Goal: Task Accomplishment & Management: Use online tool/utility

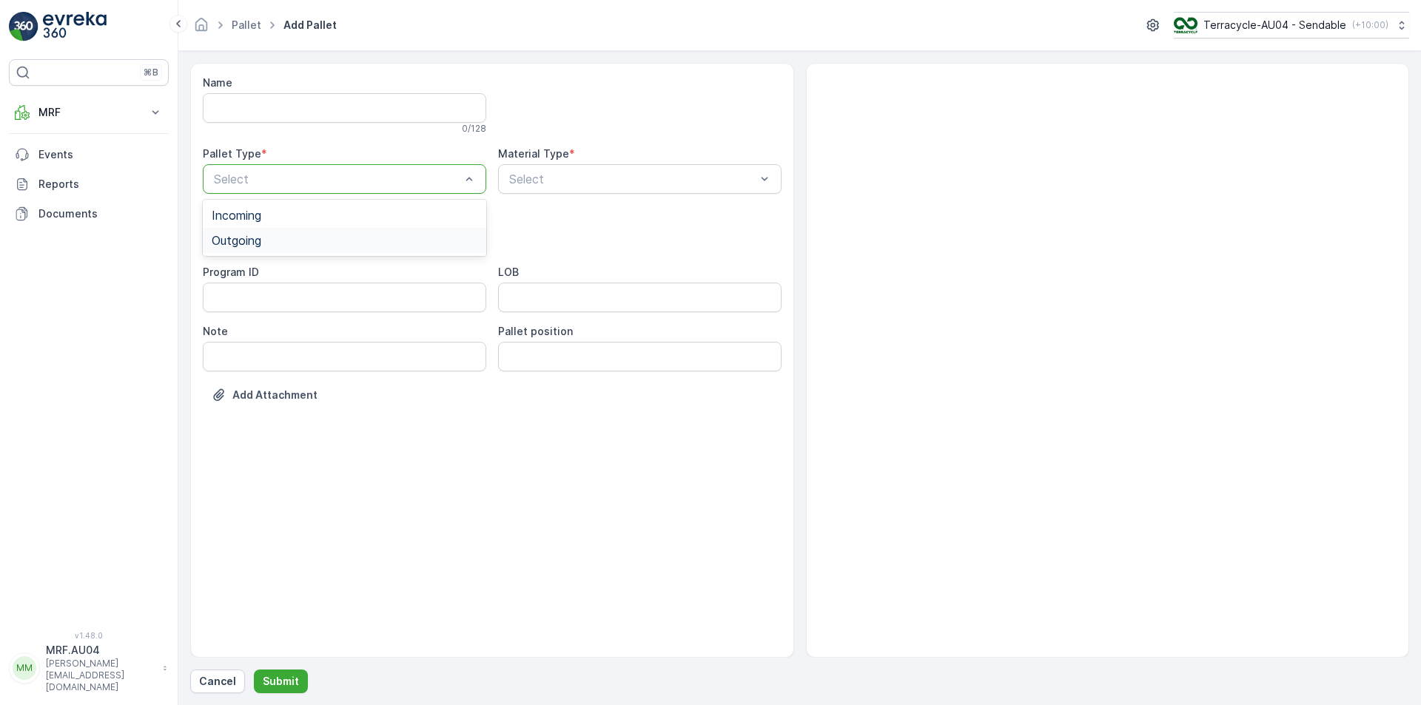
click at [242, 249] on div "Outgoing" at bounding box center [344, 240] width 283 height 25
click at [647, 202] on div "Name 0 / 128 Pallet Type * option Outgoing, selected. Outgoing Material Type * …" at bounding box center [492, 249] width 579 height 349
click at [635, 189] on div "Select" at bounding box center [639, 179] width 283 height 30
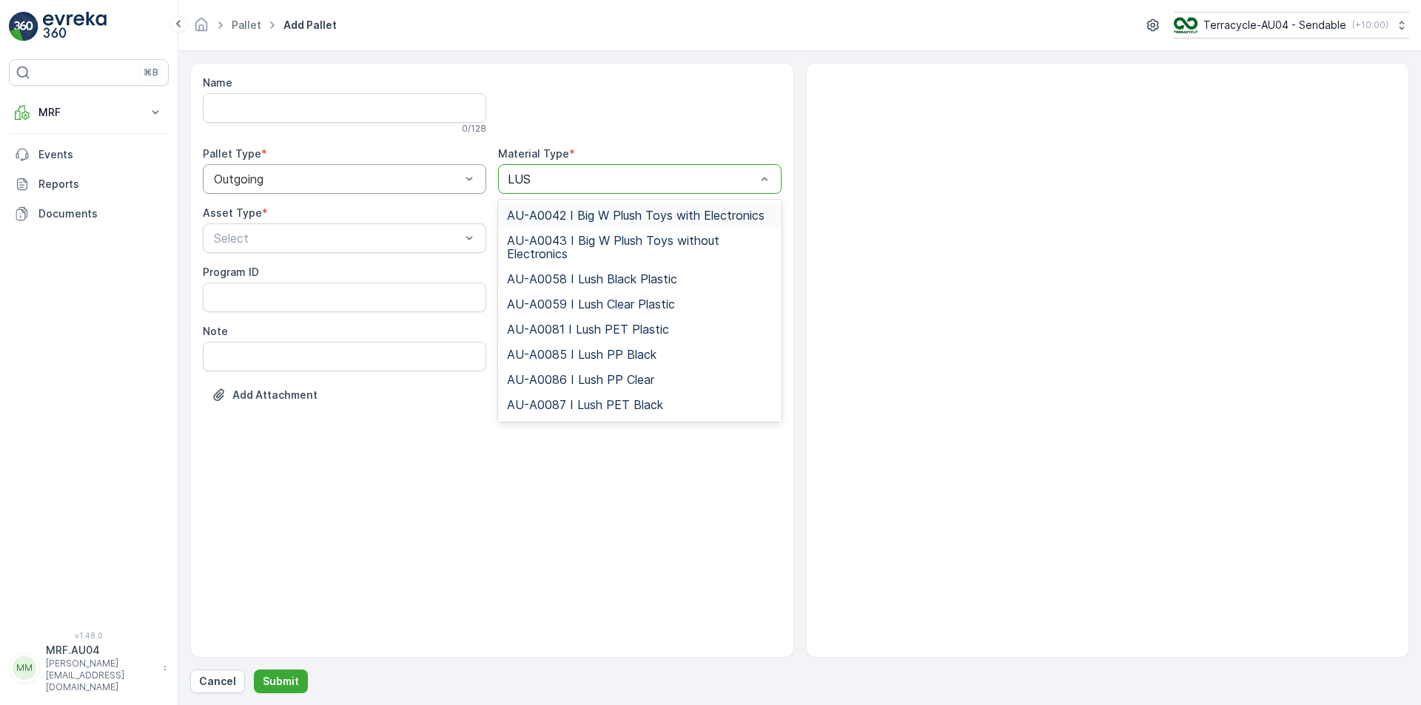
type input "LUSH"
click at [606, 361] on span "AU-A0085 I Lush PP Black" at bounding box center [581, 354] width 149 height 13
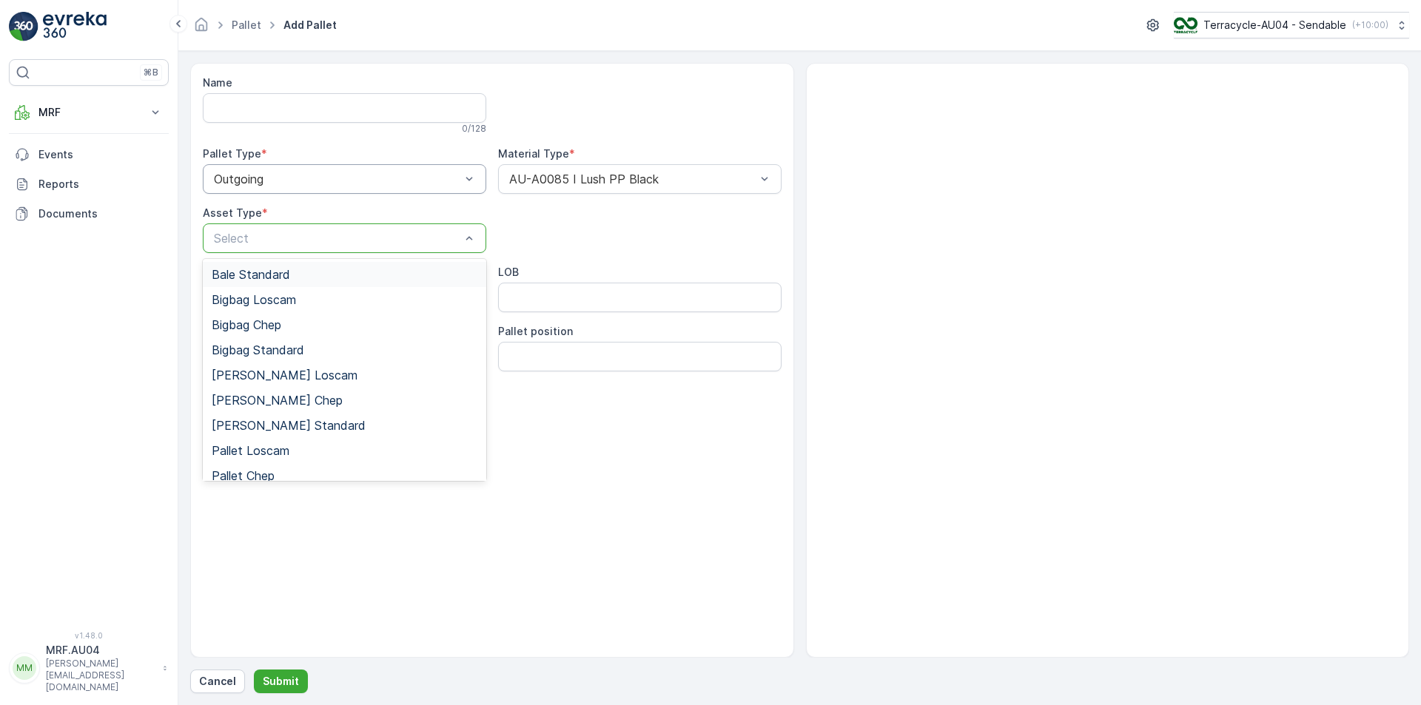
click at [357, 243] on div at bounding box center [336, 238] width 249 height 13
click at [299, 351] on span "Bigbag Standard" at bounding box center [258, 349] width 92 height 13
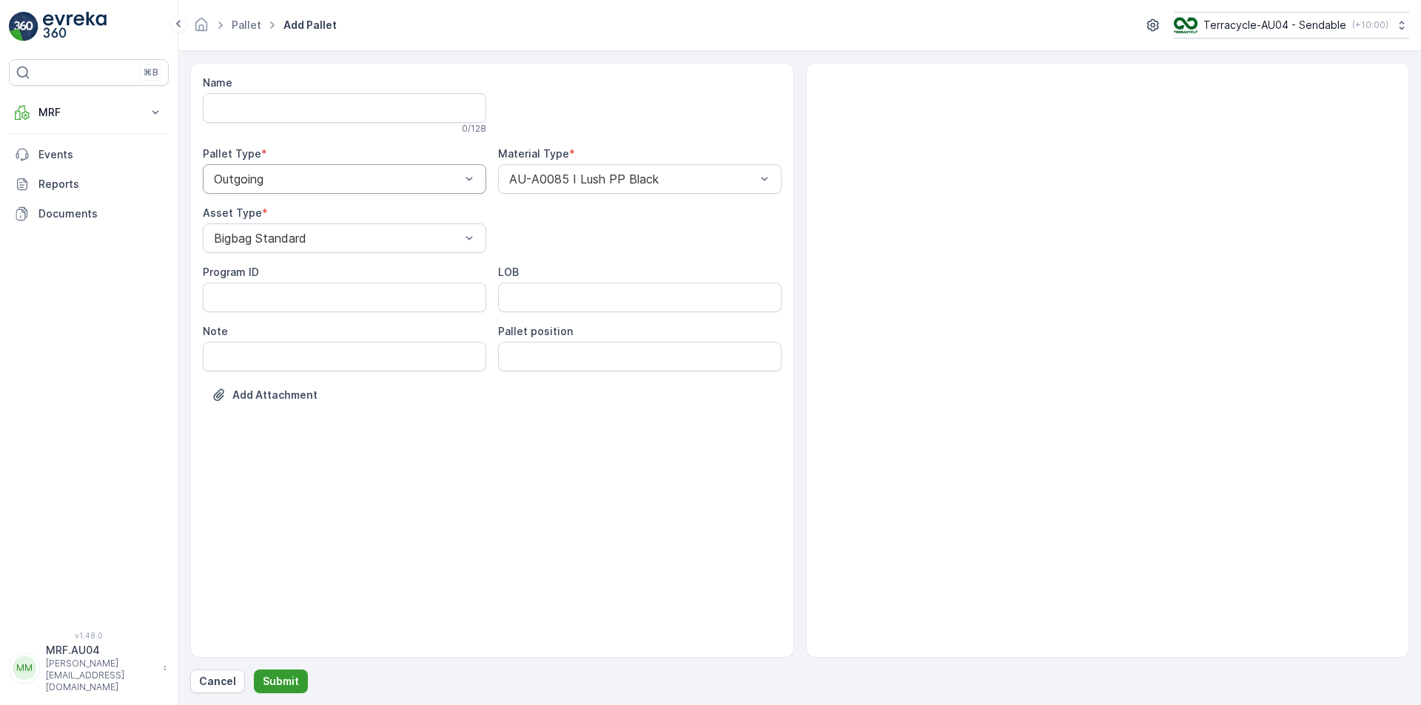
drag, startPoint x: 286, startPoint y: 629, endPoint x: 277, endPoint y: 690, distance: 61.2
click at [279, 686] on p "Submit" at bounding box center [281, 681] width 36 height 15
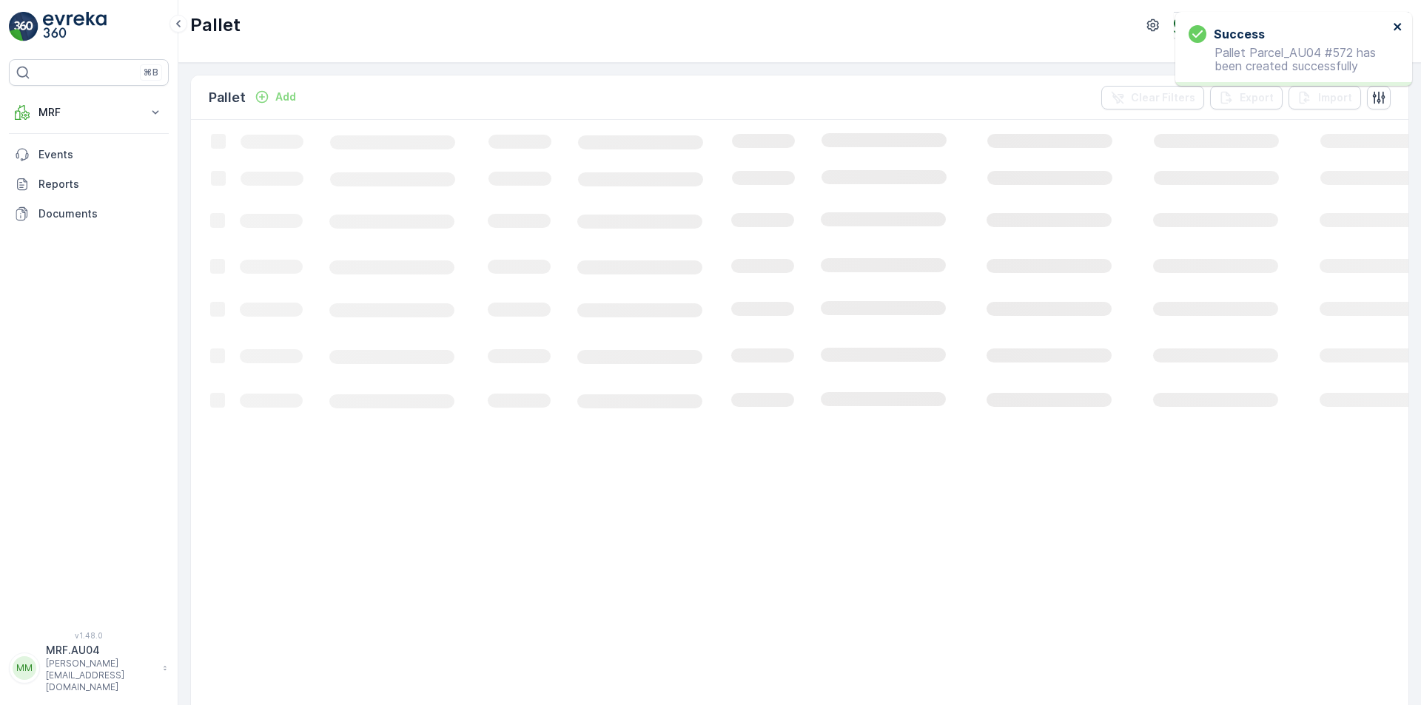
click at [1396, 30] on icon "close" at bounding box center [1397, 27] width 10 height 12
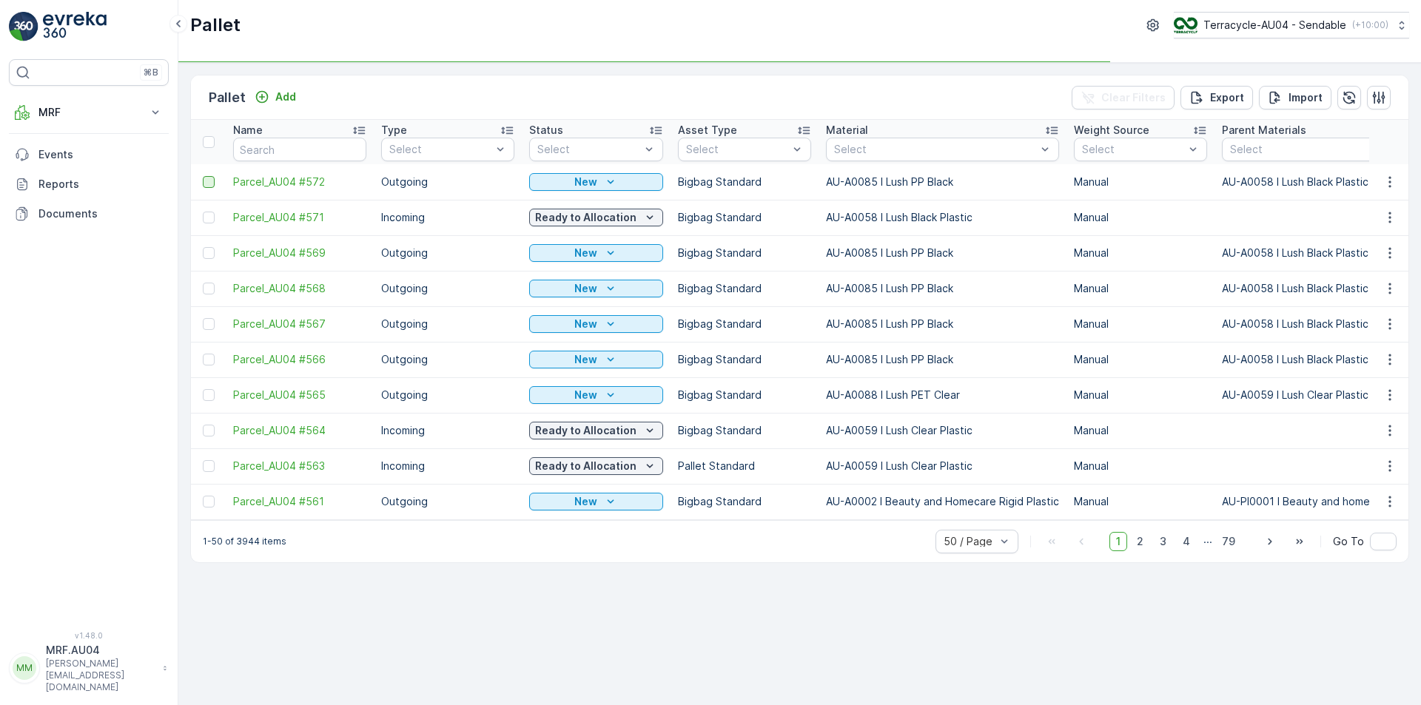
click at [209, 181] on div at bounding box center [209, 182] width 12 height 12
click at [203, 176] on input "checkbox" at bounding box center [203, 176] width 0 height 0
click at [1273, 95] on div "Print QR" at bounding box center [1295, 97] width 81 height 44
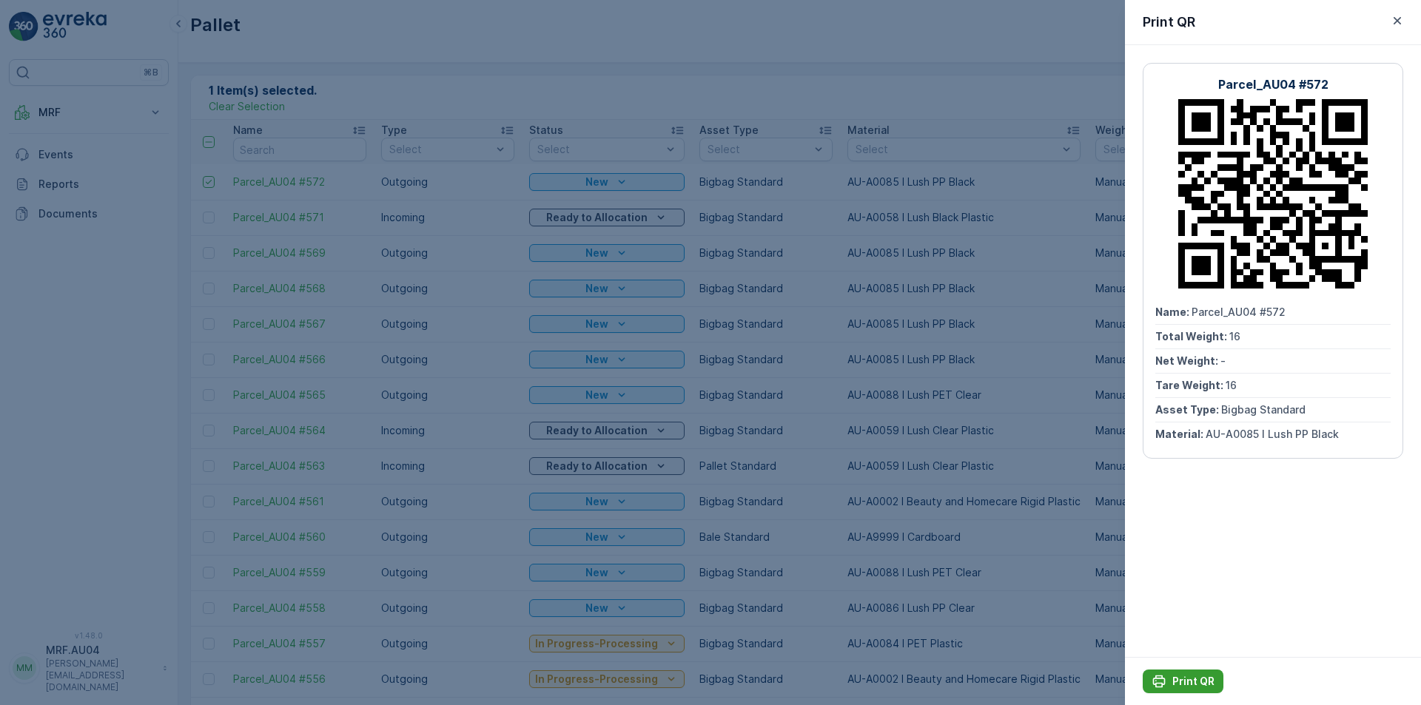
click at [1184, 678] on p "Print QR" at bounding box center [1193, 681] width 42 height 15
click at [1395, 21] on icon "button" at bounding box center [1396, 20] width 15 height 15
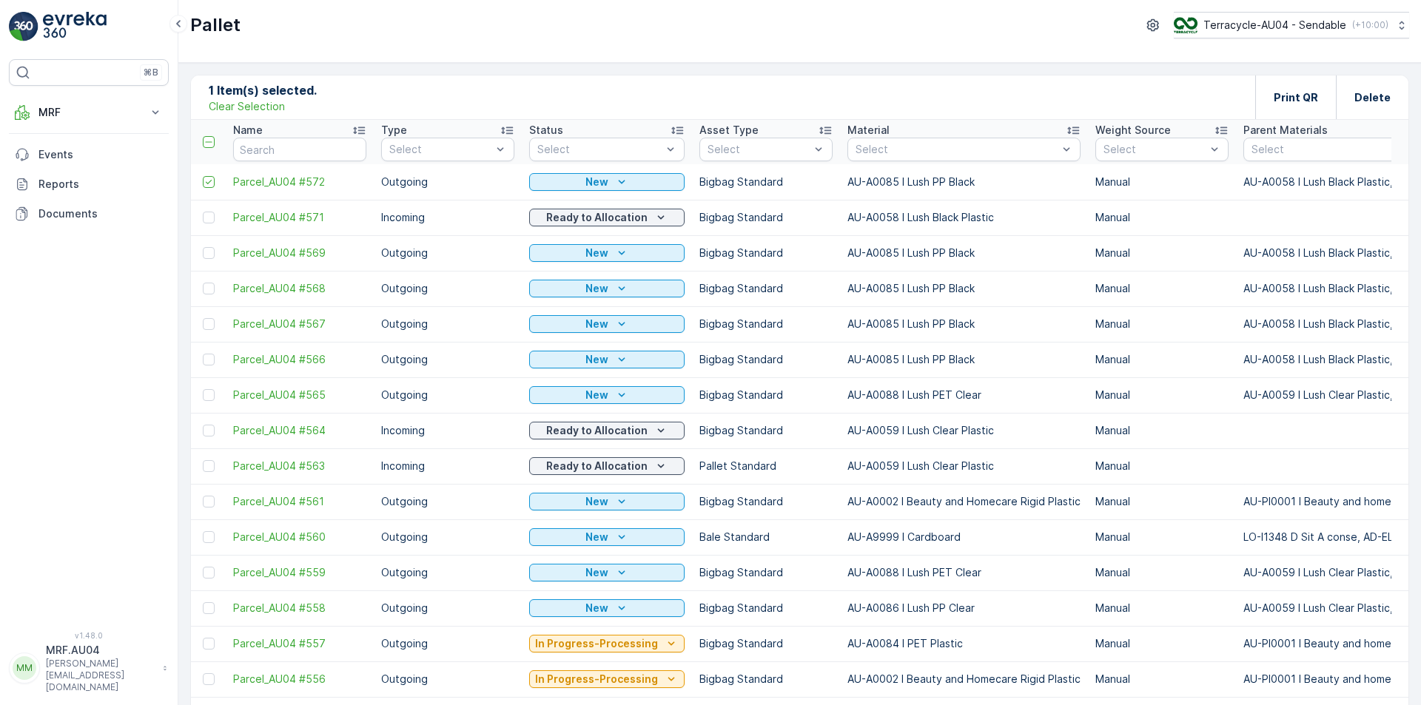
click at [212, 109] on p "Clear Selection" at bounding box center [247, 106] width 76 height 15
